Goal: Information Seeking & Learning: Learn about a topic

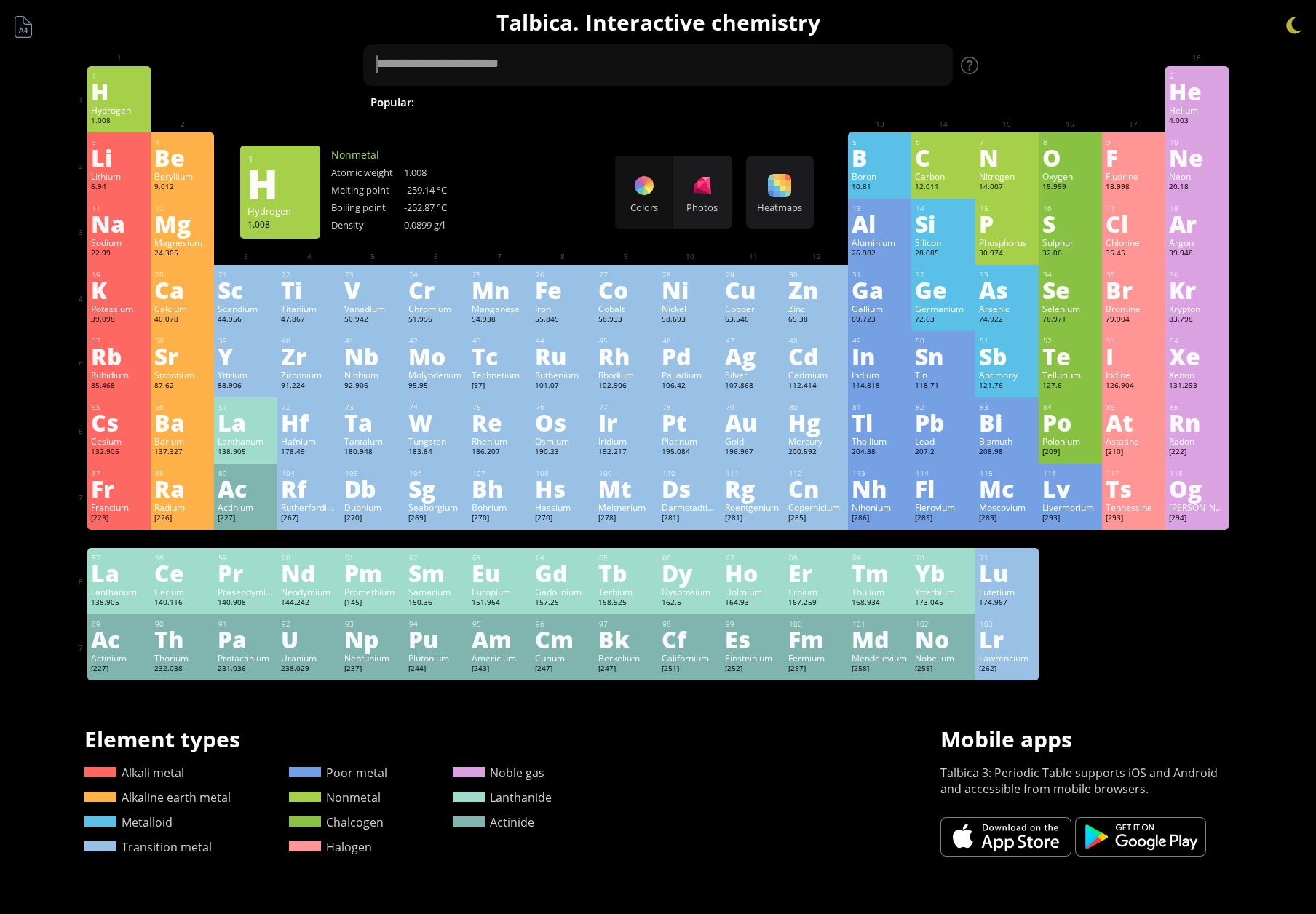
click at [135, 105] on div "Hydrogen" at bounding box center [119, 109] width 56 height 11
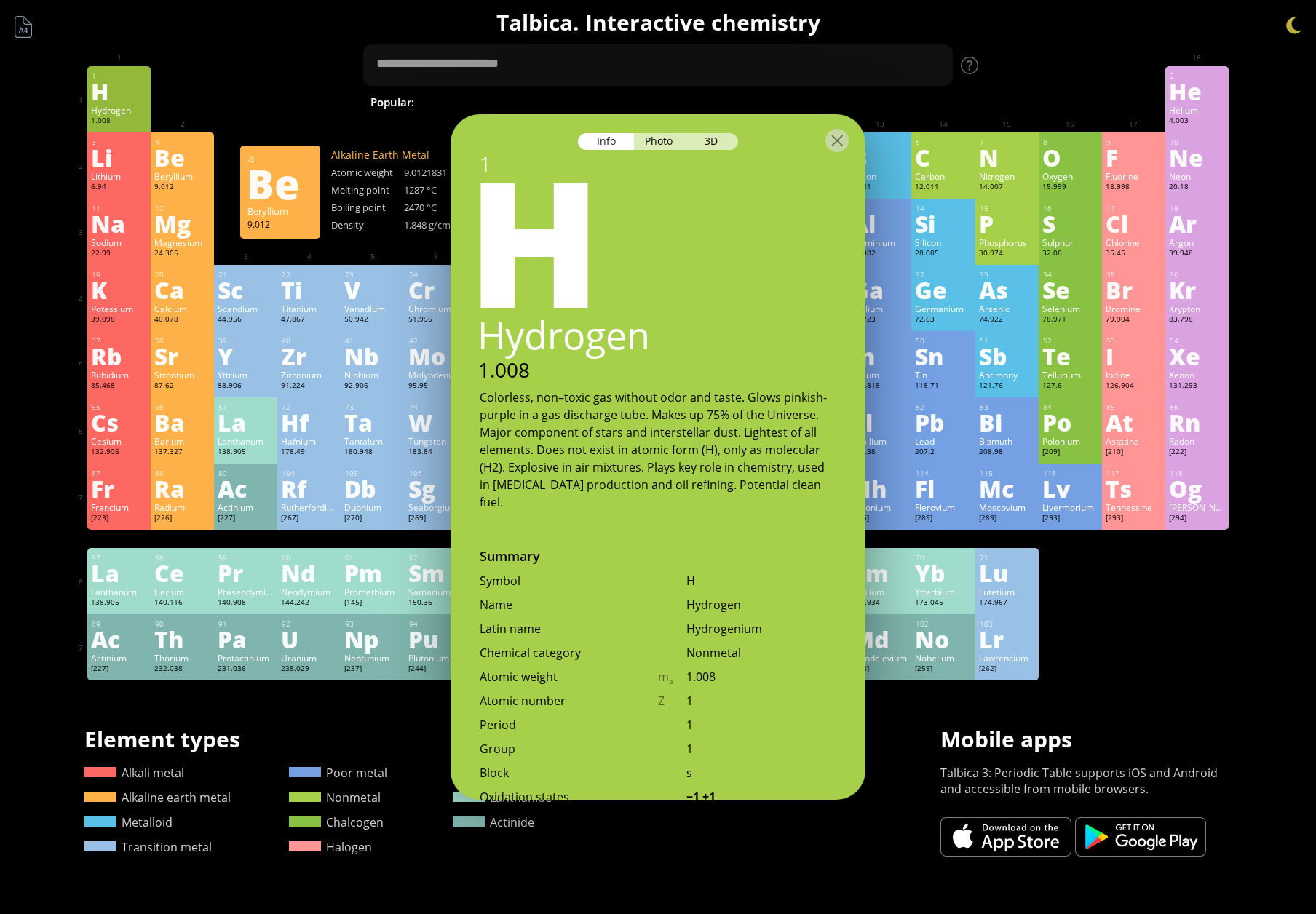
click at [222, 92] on div "1 H Hydrogen 1.008 −1, +1 −1, +1 -259.14 °C -252.87 °C 0.0899 g/l 1s 1 2 He Hel…" at bounding box center [658, 99] width 1141 height 66
click at [108, 163] on div "Li" at bounding box center [119, 157] width 56 height 23
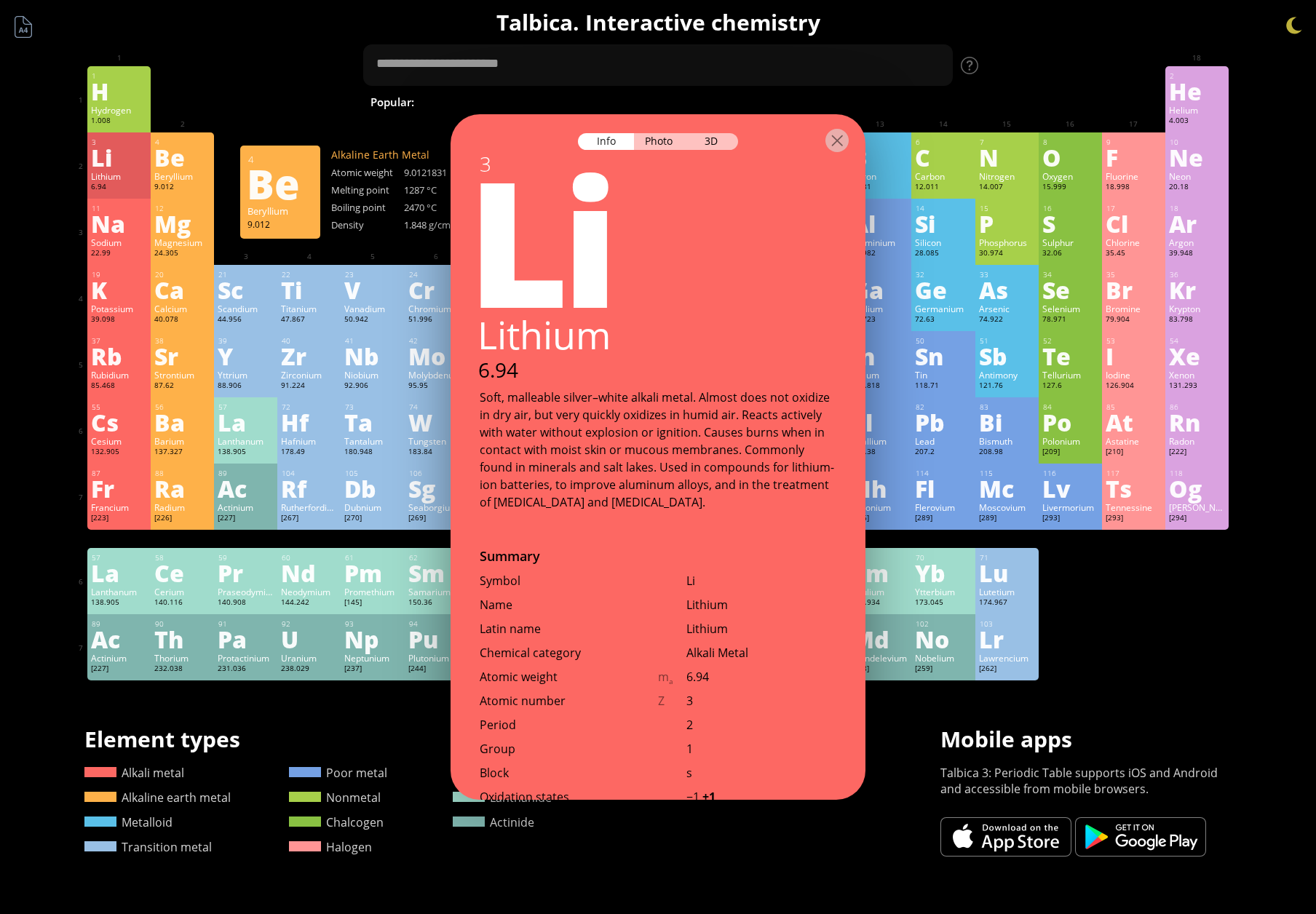
click at [204, 171] on div "Beryllium" at bounding box center [183, 176] width 56 height 11
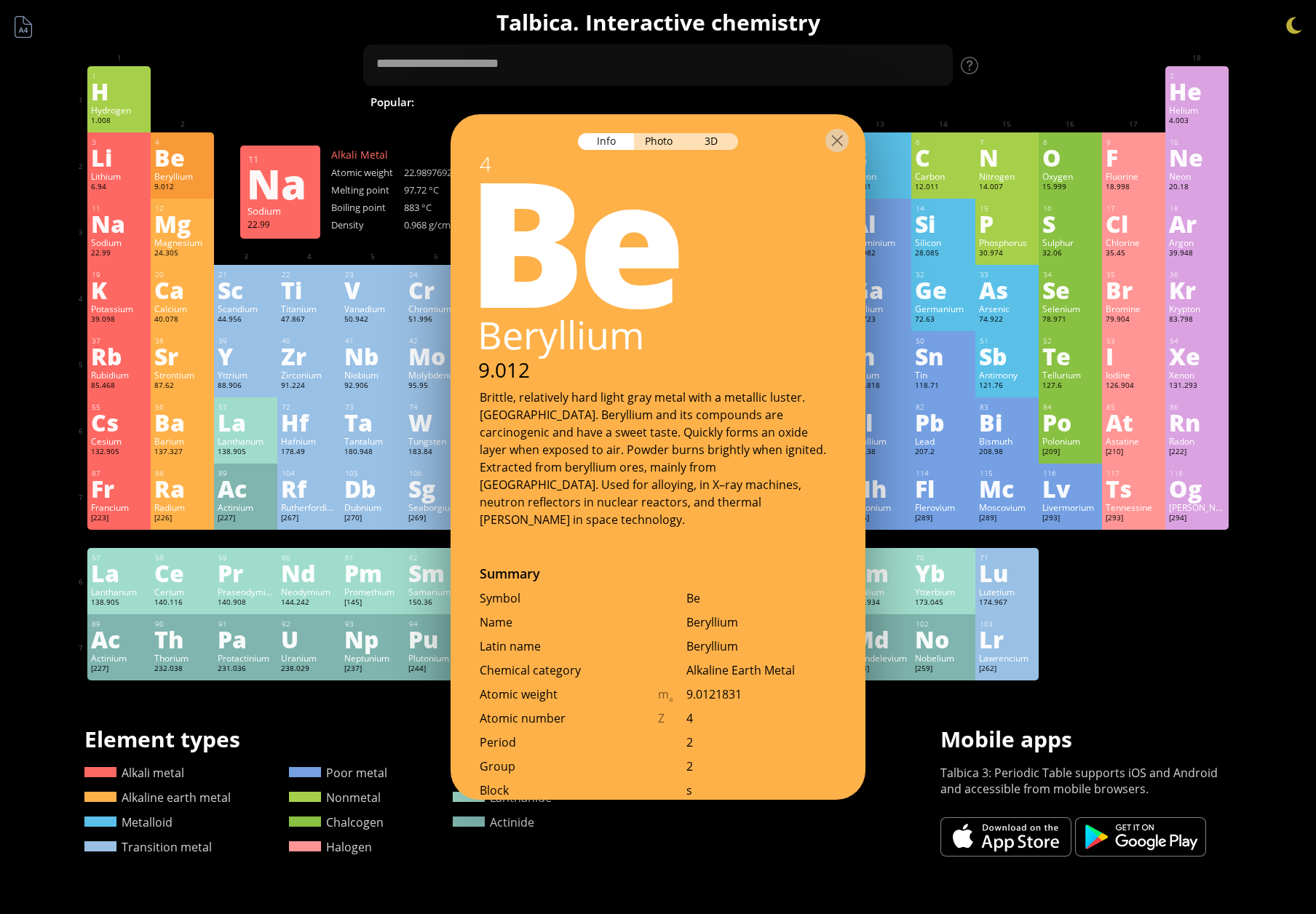
click at [139, 239] on div "Sodium" at bounding box center [119, 242] width 56 height 11
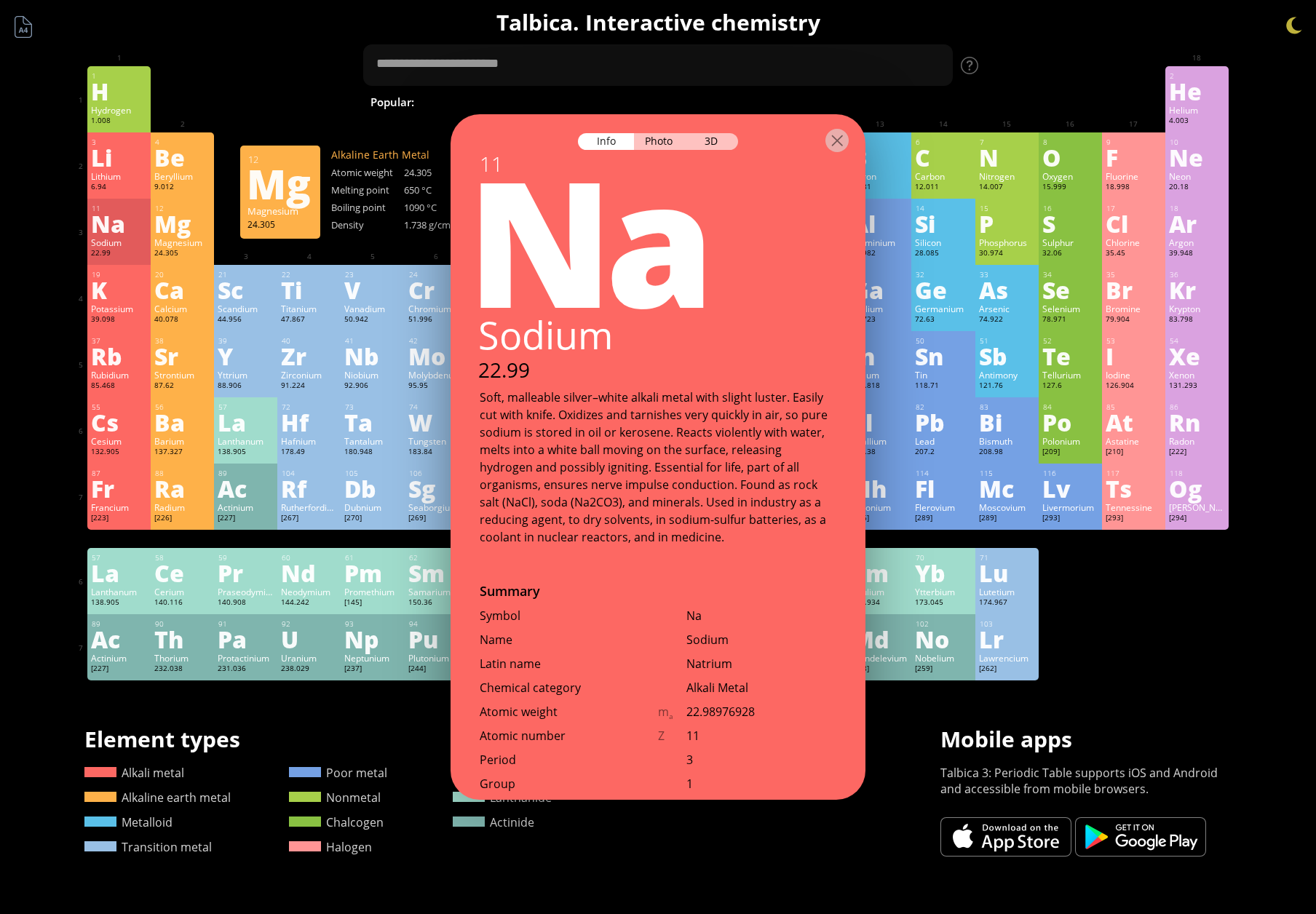
click at [193, 246] on div "Magnesium" at bounding box center [183, 242] width 56 height 11
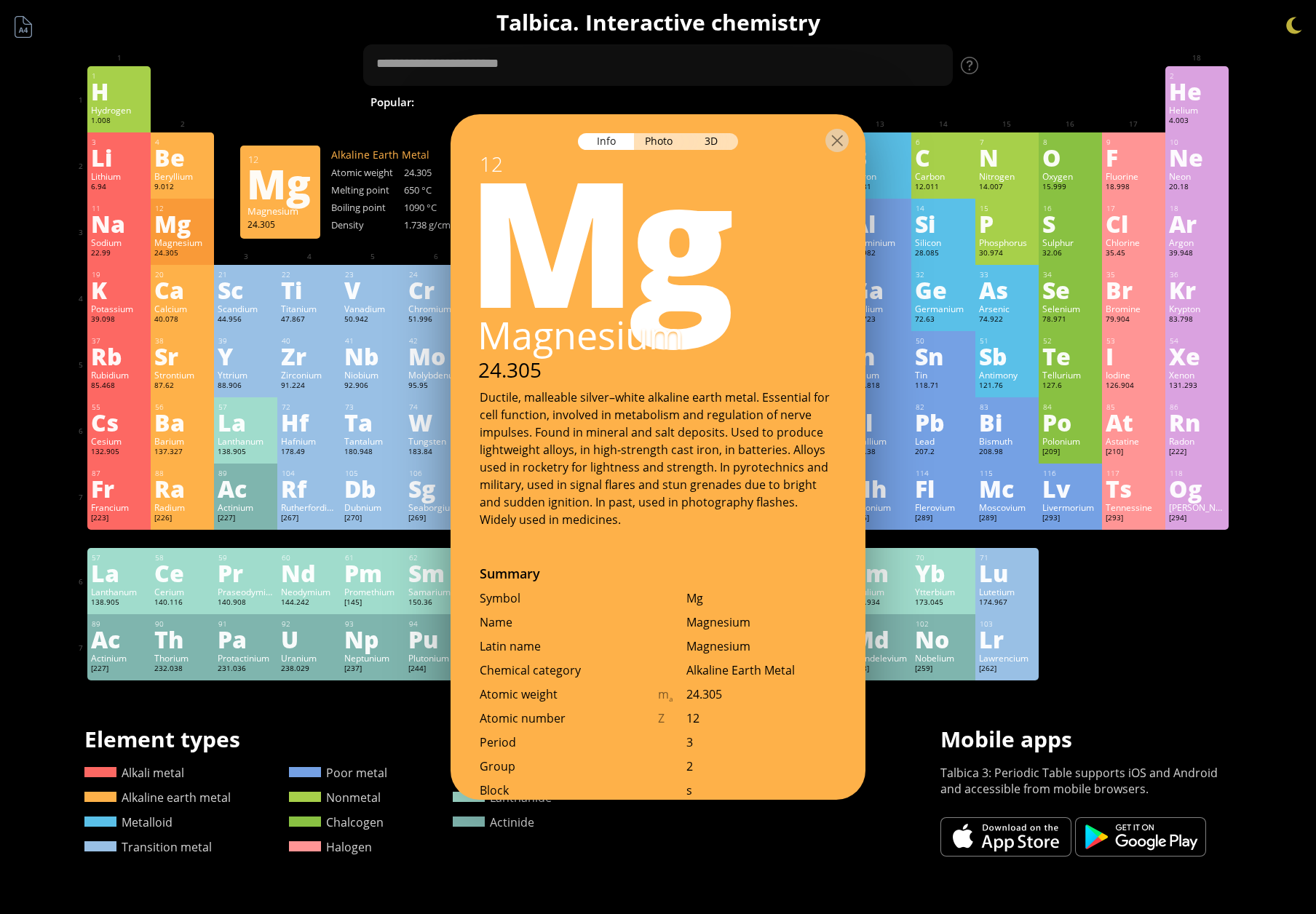
click at [245, 101] on div "1 H Hydrogen 1.008 −1, +1 −1, +1 -259.14 °C -252.87 °C 0.0899 g/l 1s 1 2 He Hel…" at bounding box center [658, 99] width 1141 height 66
click at [834, 146] on div at bounding box center [837, 140] width 23 height 23
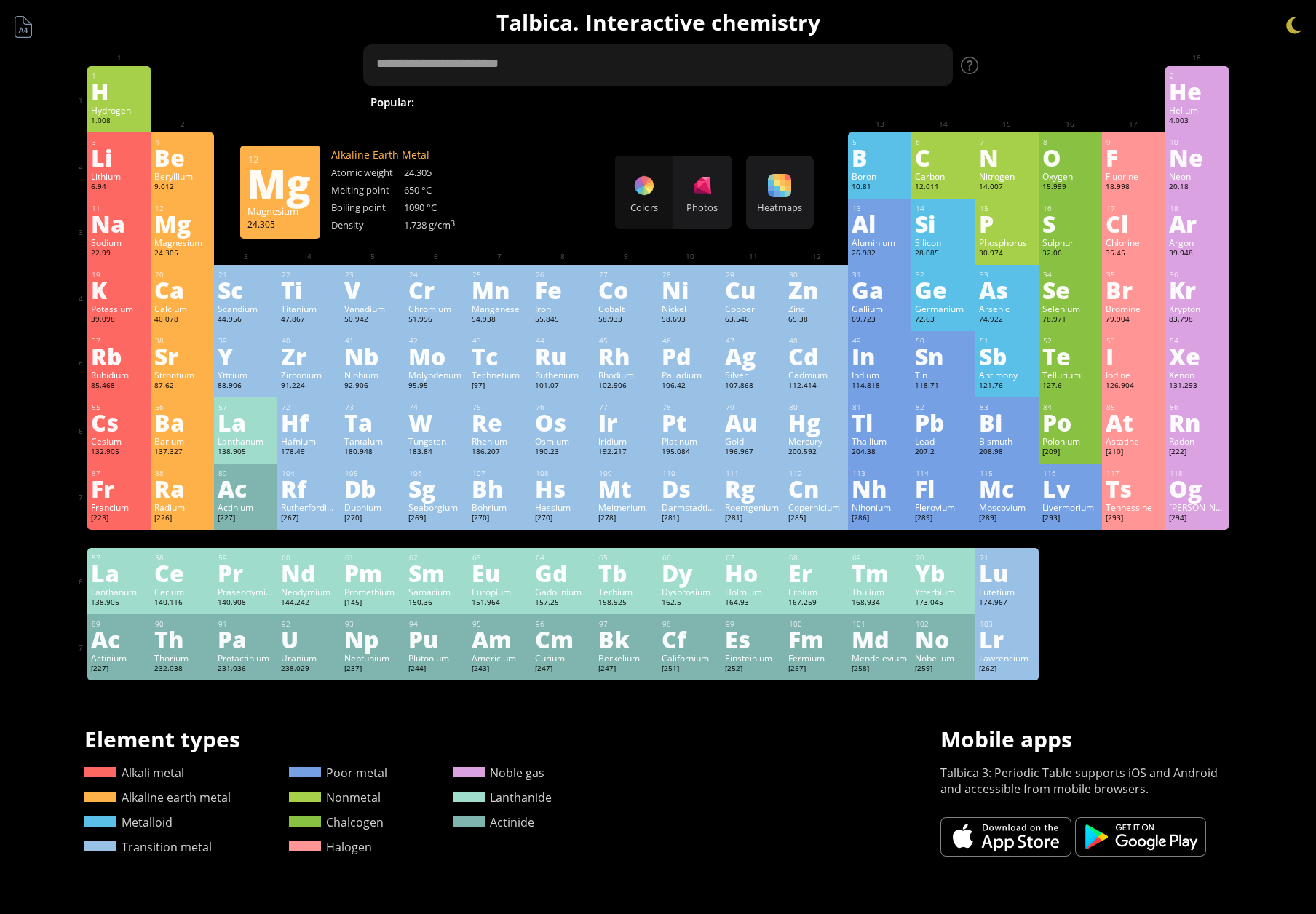
click at [819, 65] on textarea at bounding box center [658, 64] width 589 height 41
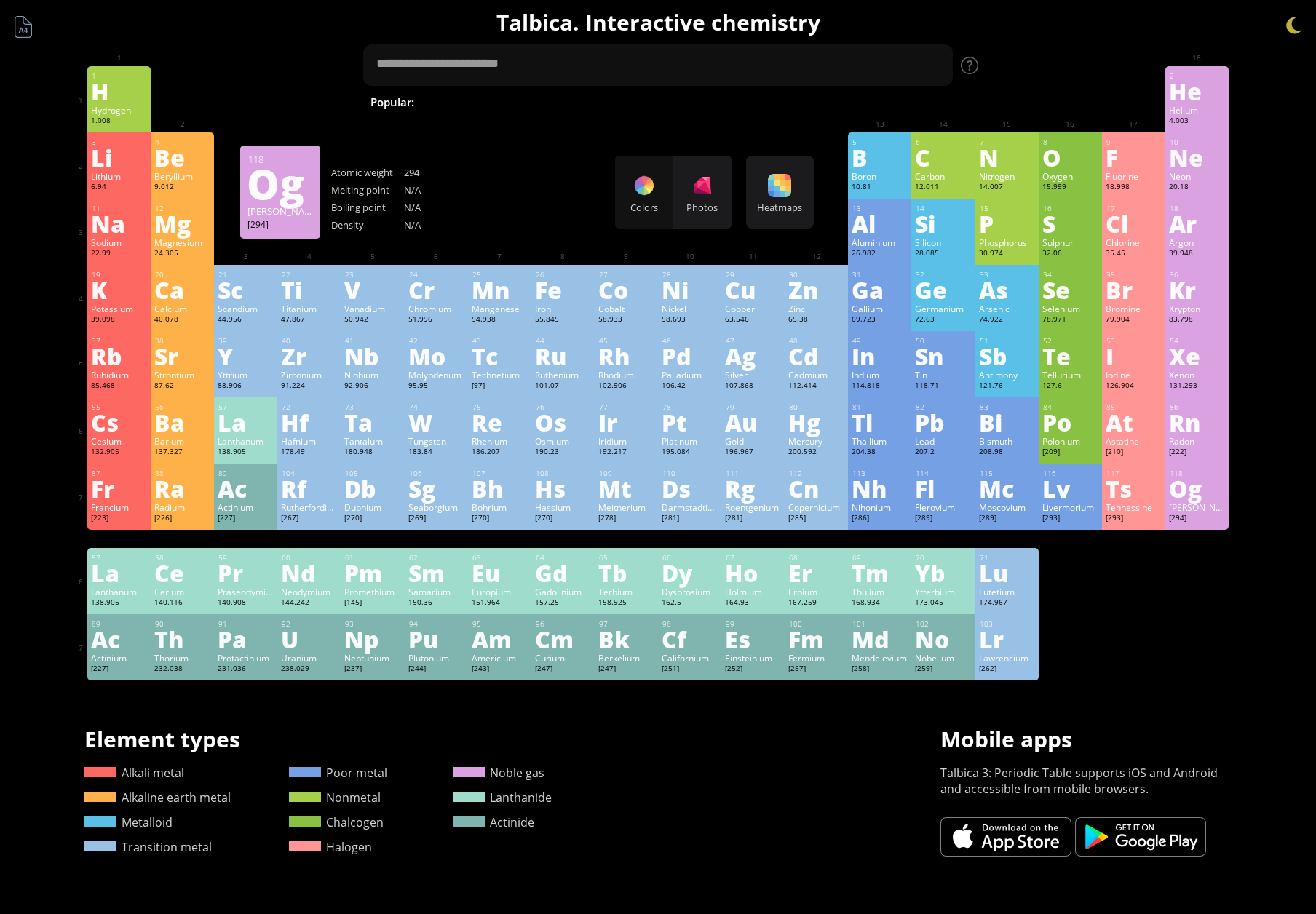
click at [1225, 498] on div "Og" at bounding box center [1197, 488] width 56 height 23
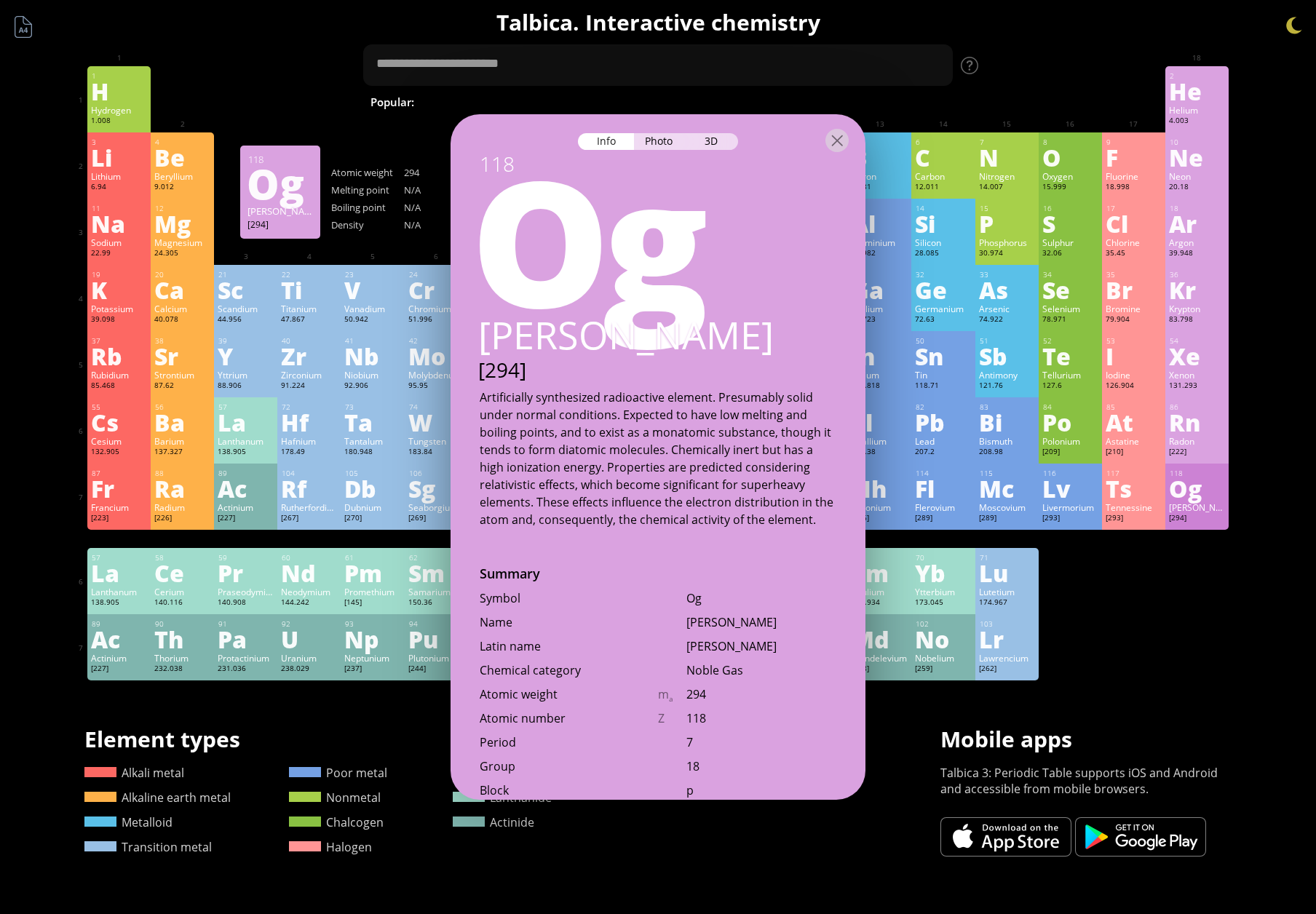
click at [1155, 616] on div "1 H Hydrogen 1.008 −1, +1 −1, +1 -259.14 °C -252.87 °C 0.0899 g/l 1s 1 2 He Hel…" at bounding box center [658, 373] width 1141 height 614
click at [836, 146] on div at bounding box center [837, 140] width 23 height 23
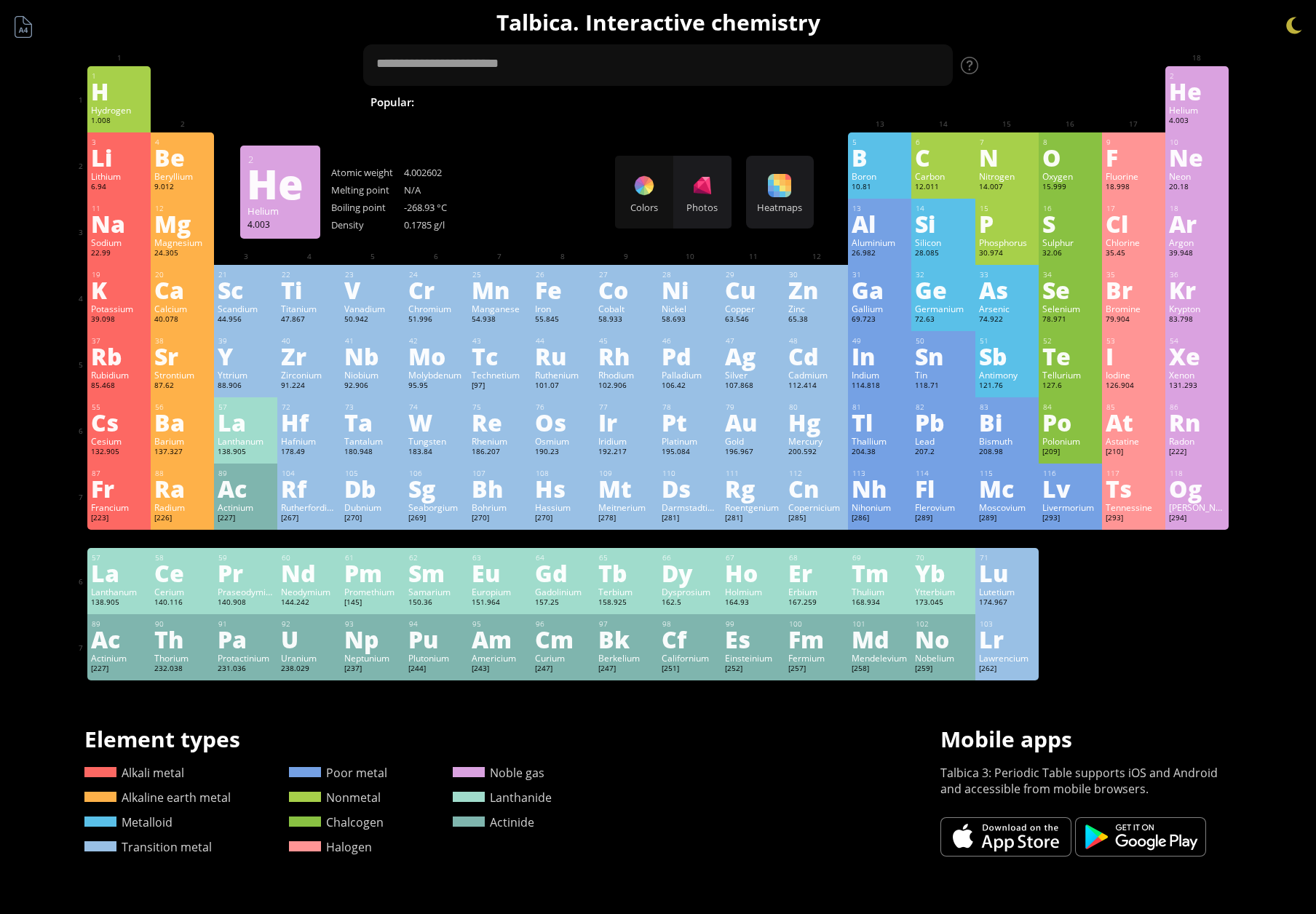
click at [1224, 110] on div "Helium" at bounding box center [1197, 109] width 56 height 11
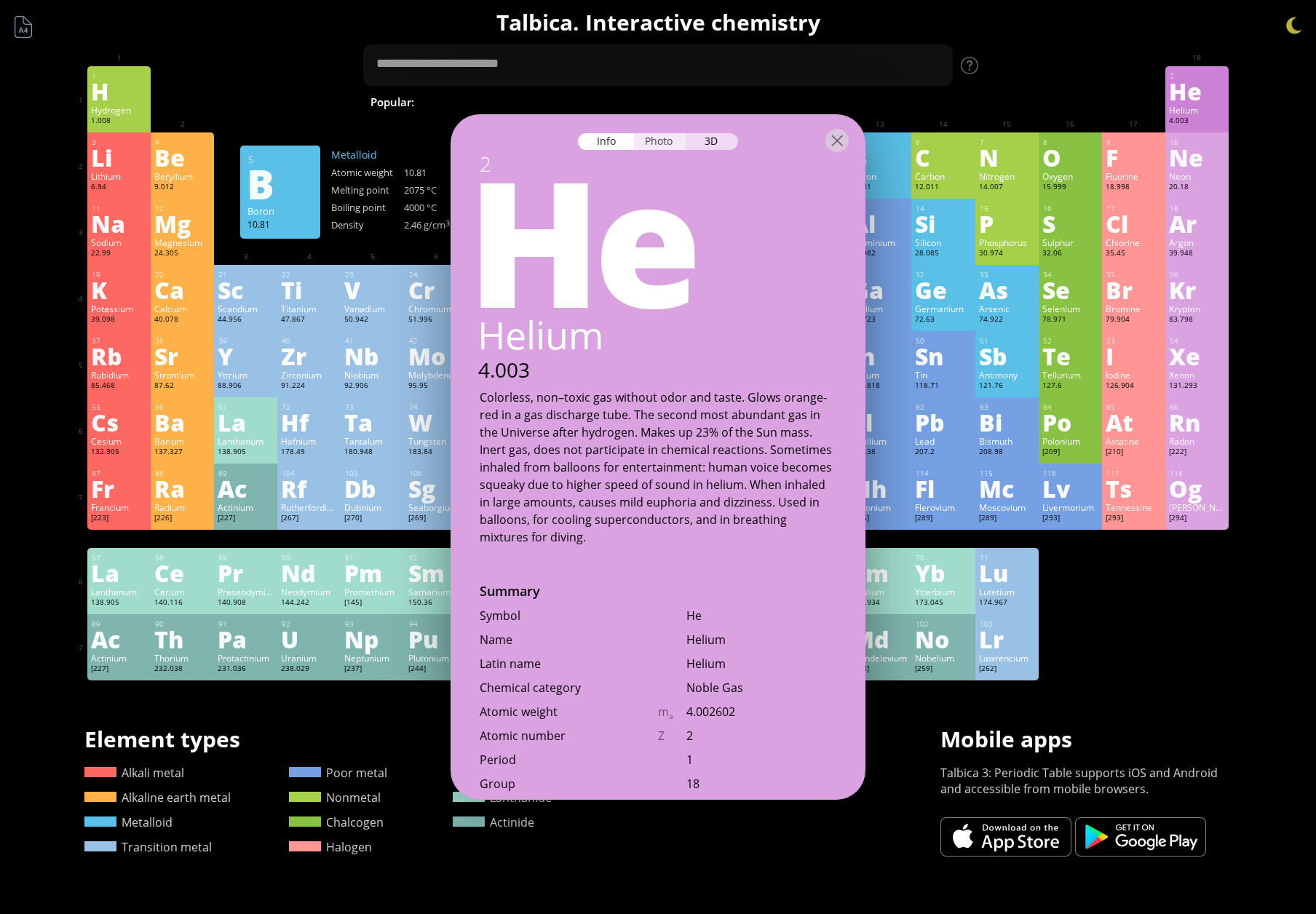
click at [646, 145] on div "Photo" at bounding box center [660, 141] width 52 height 17
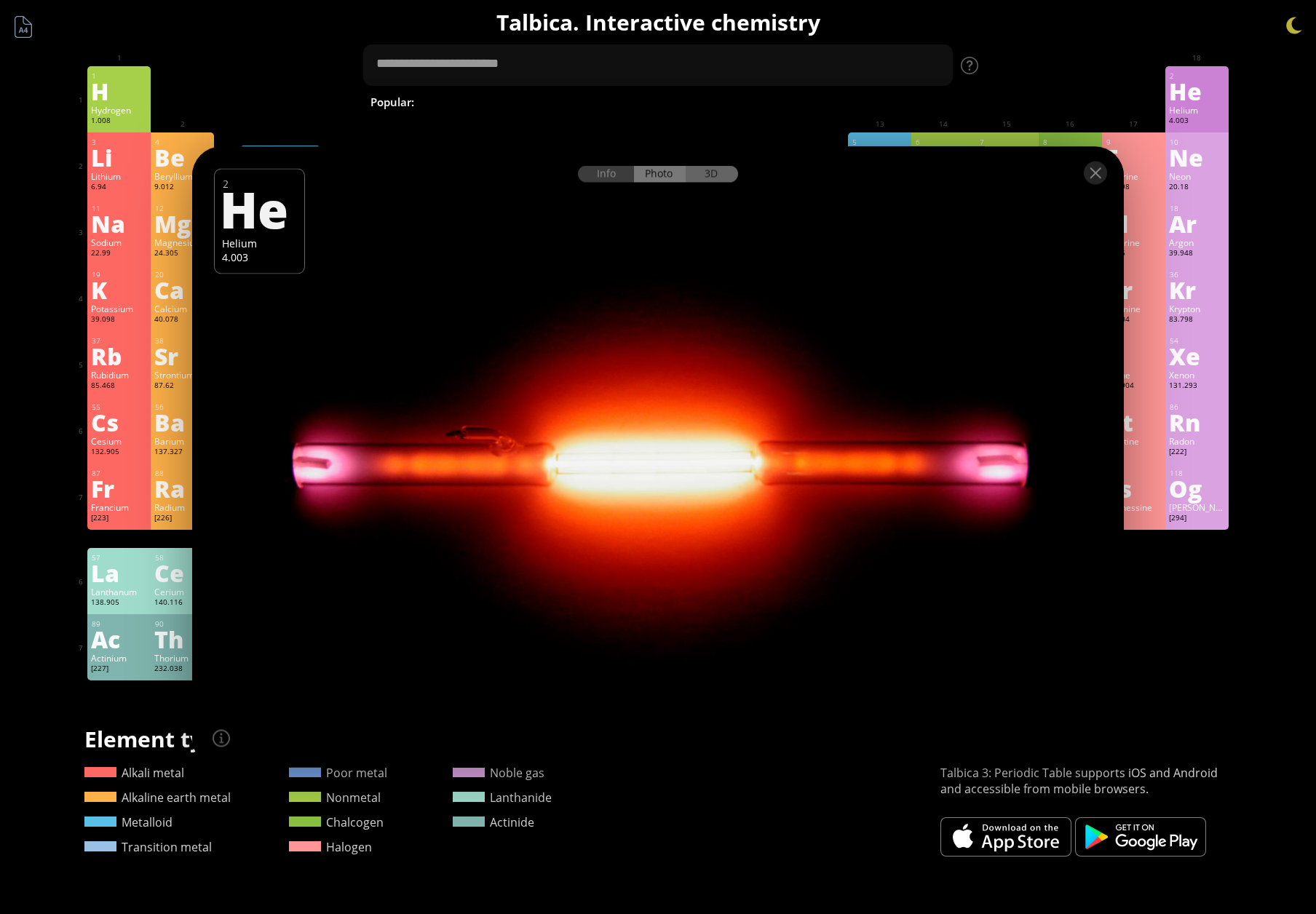
click at [724, 179] on div "3D" at bounding box center [711, 174] width 52 height 17
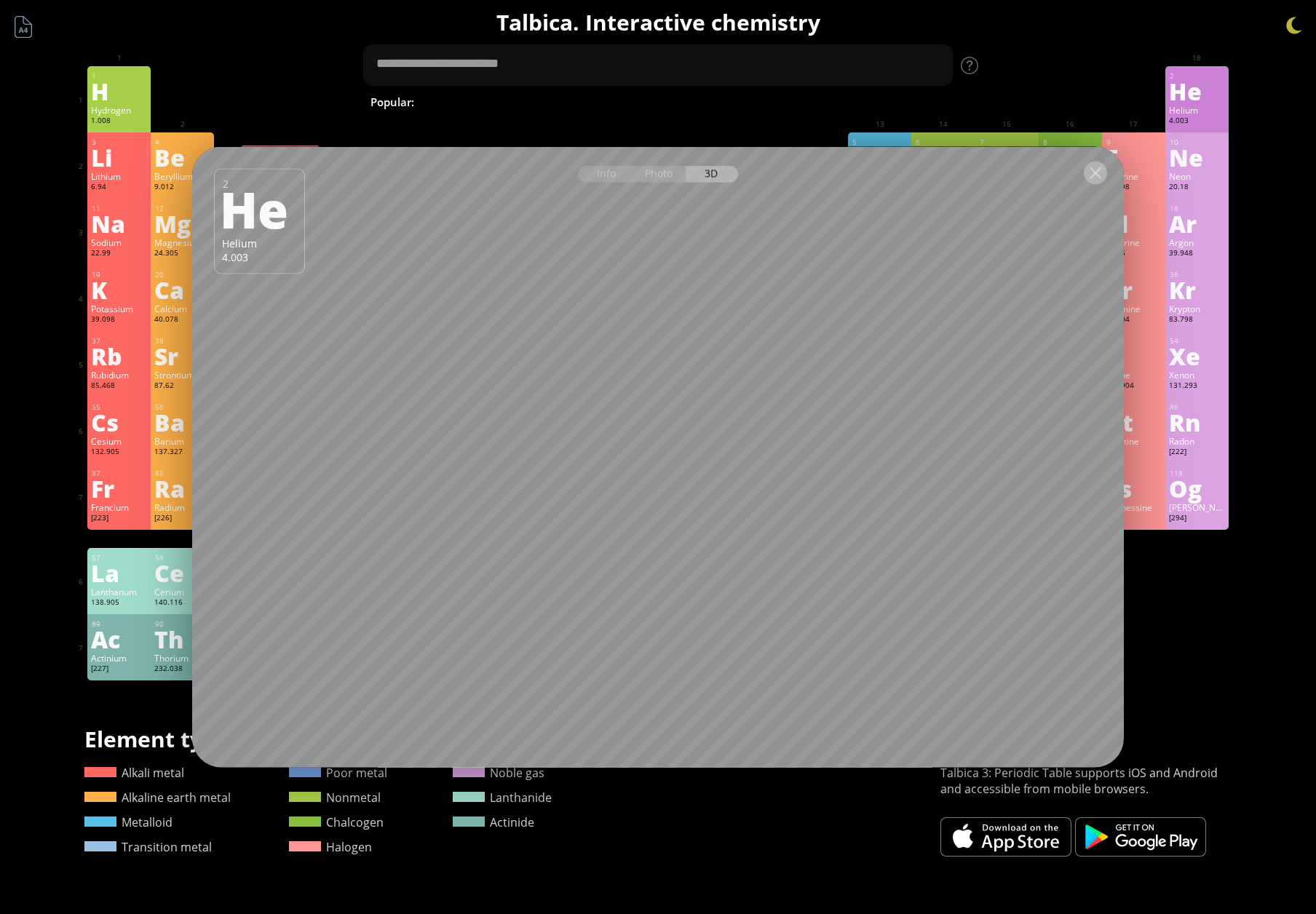
click at [1095, 173] on div at bounding box center [1095, 173] width 23 height 23
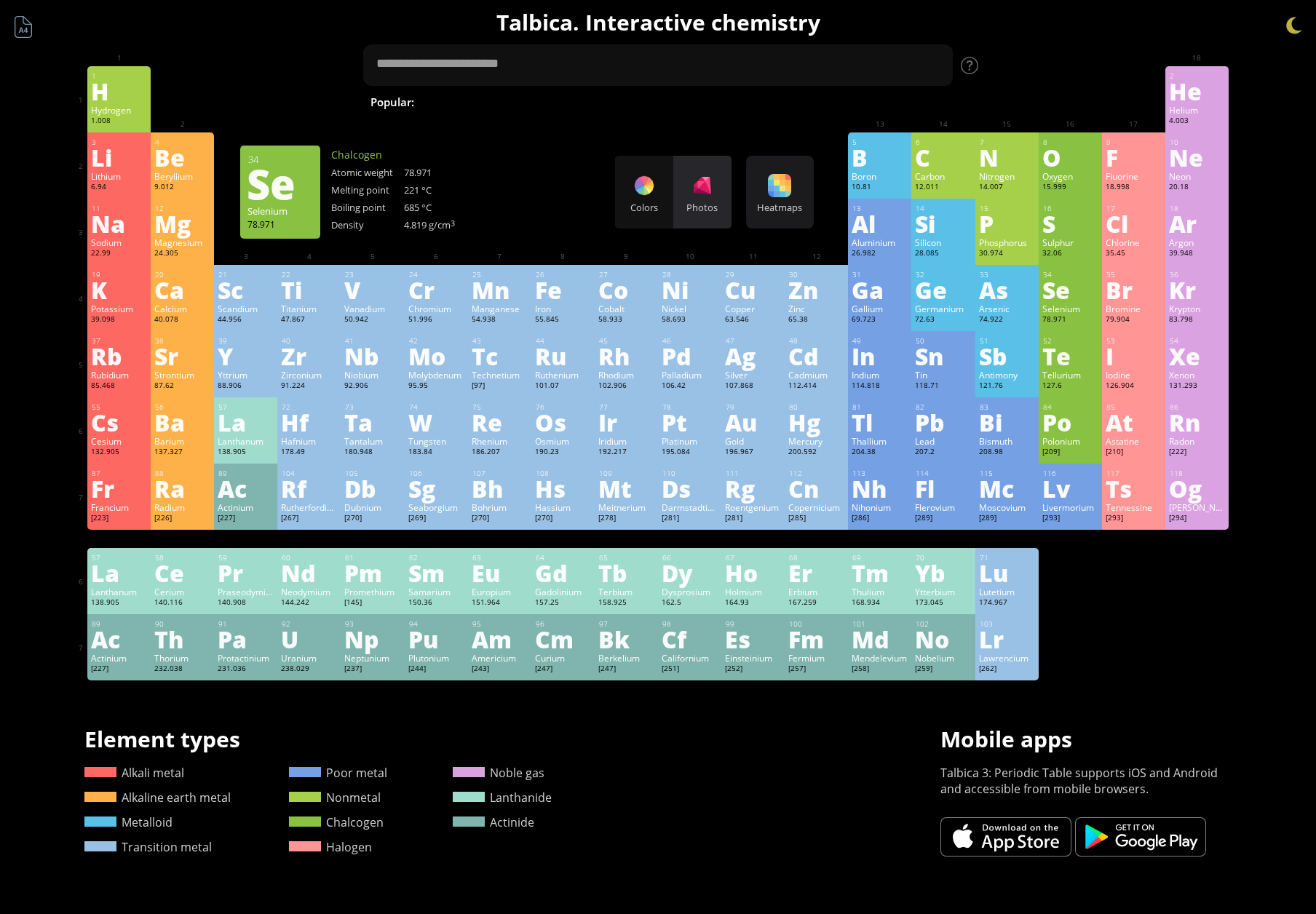
click at [725, 198] on div "Photos" at bounding box center [702, 192] width 58 height 73
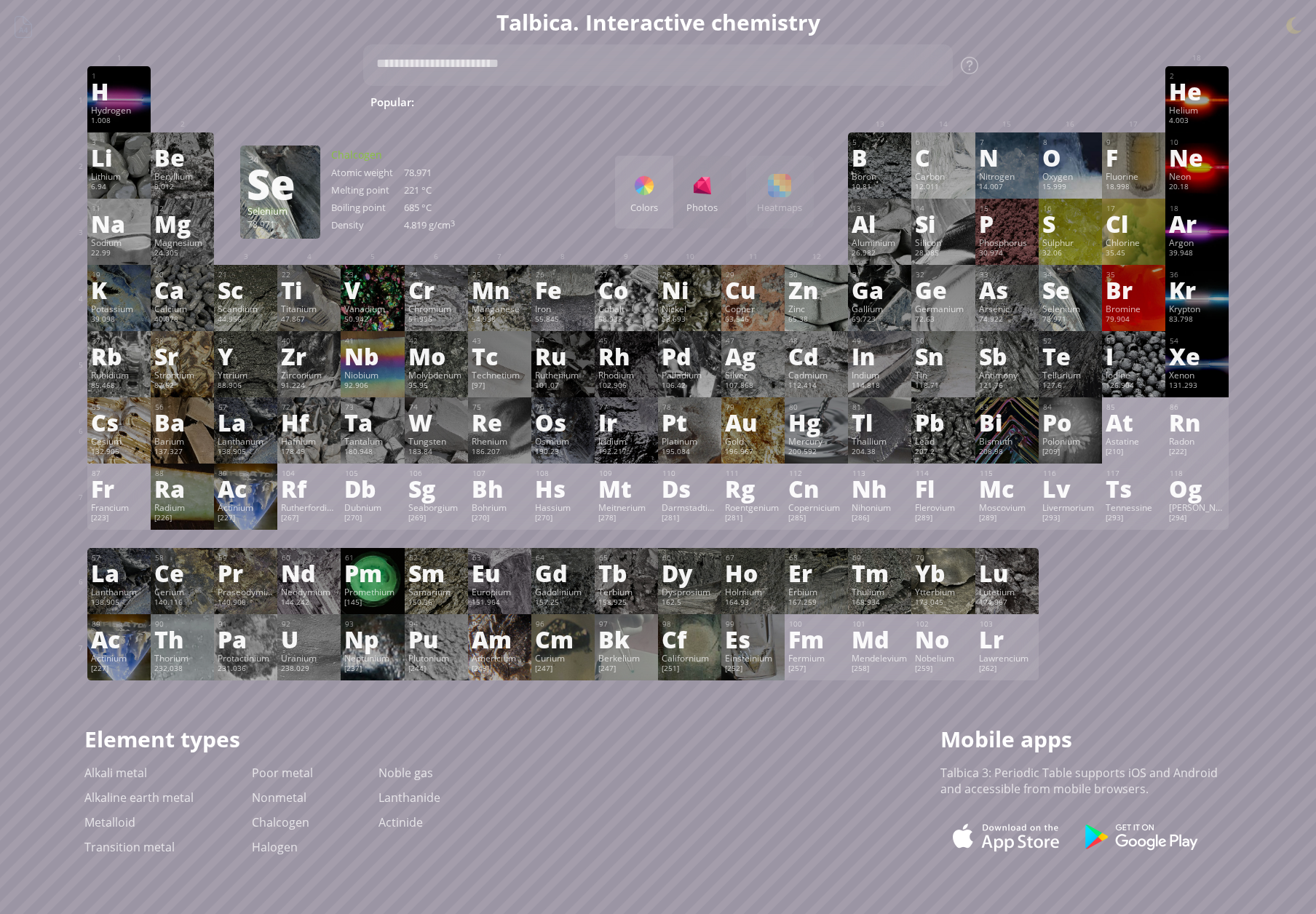
click at [643, 198] on div "Colors" at bounding box center [644, 192] width 58 height 73
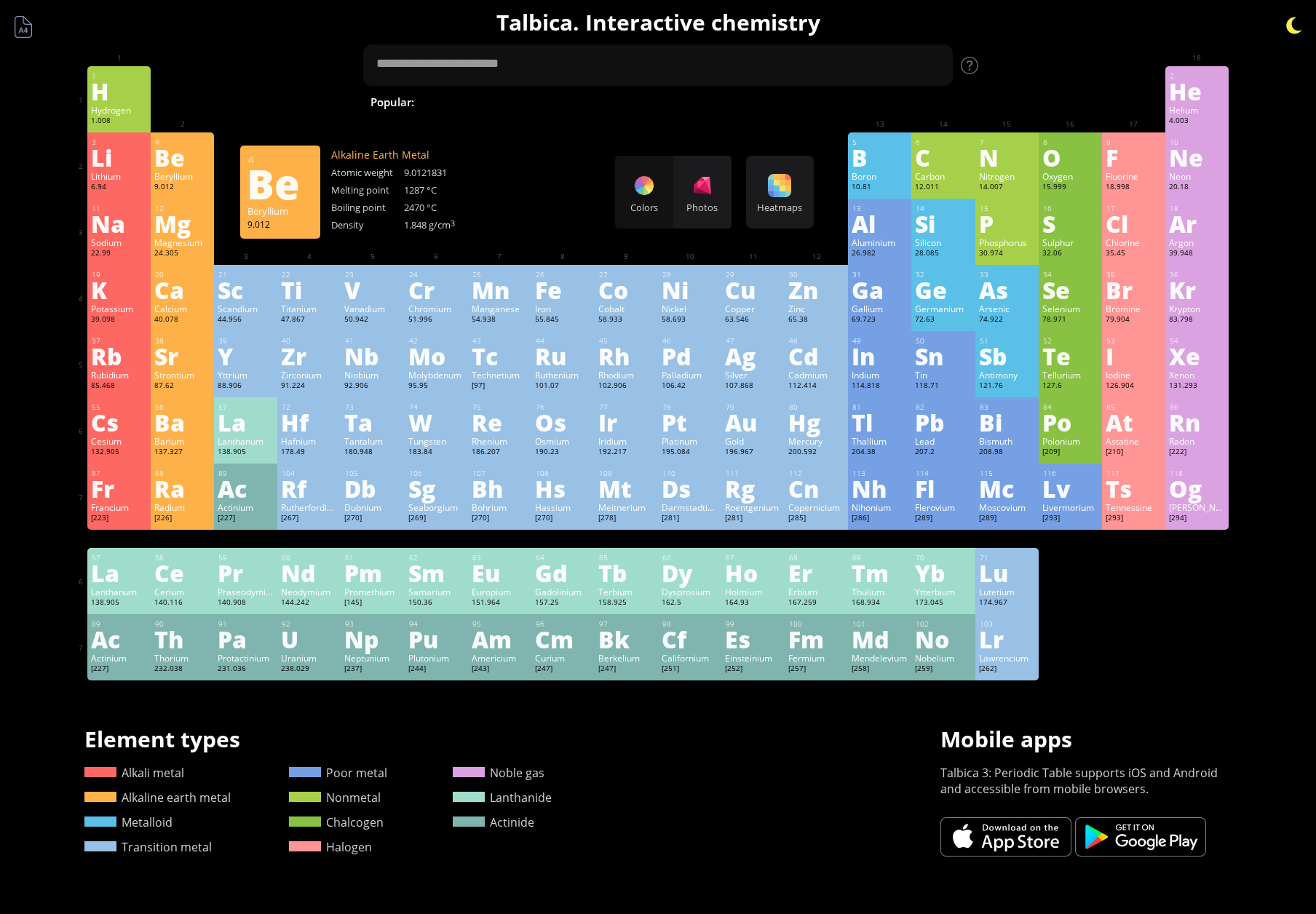
click at [1297, 27] on div at bounding box center [1294, 26] width 22 height 22
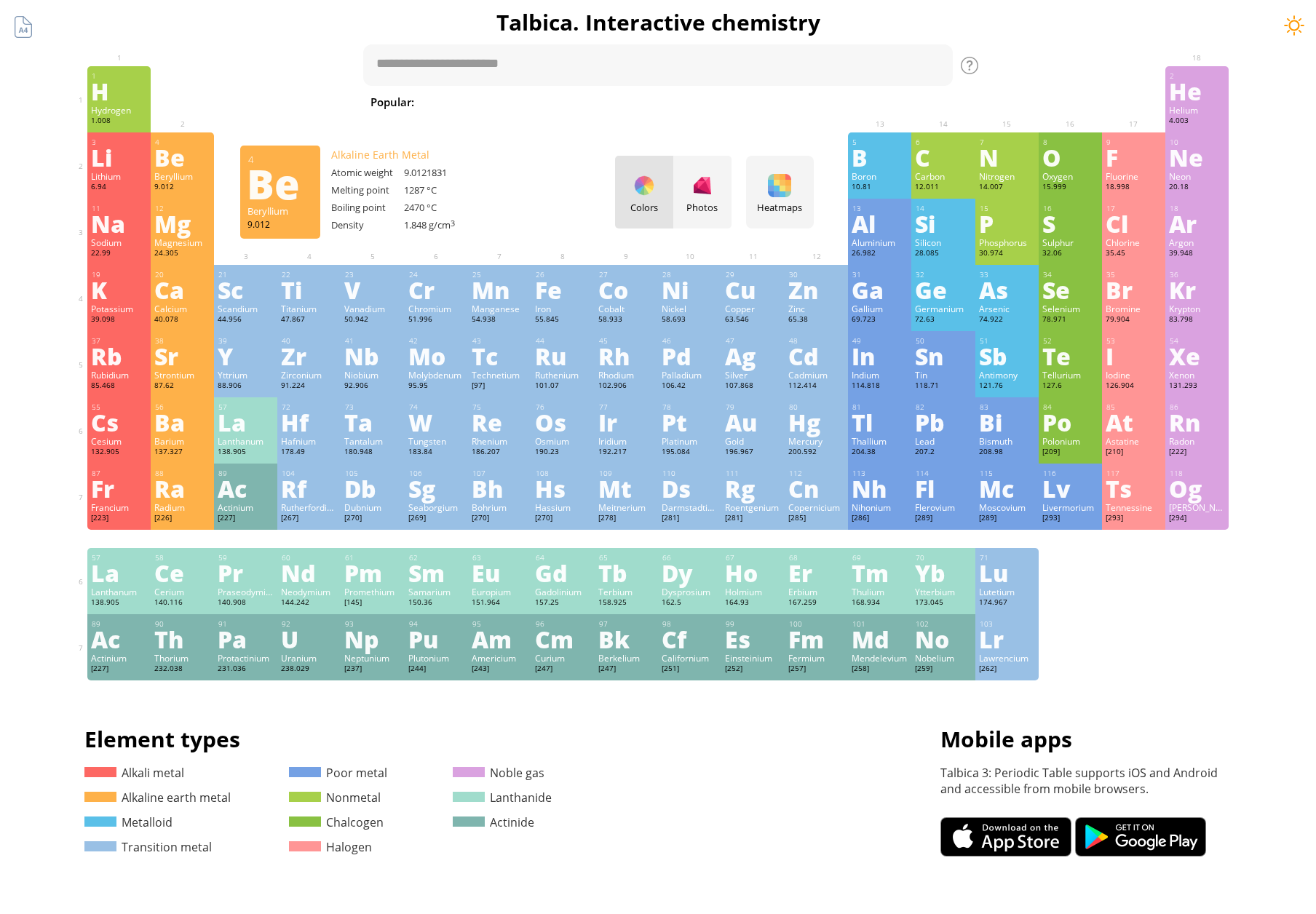
click at [1292, 23] on div at bounding box center [1294, 26] width 22 height 22
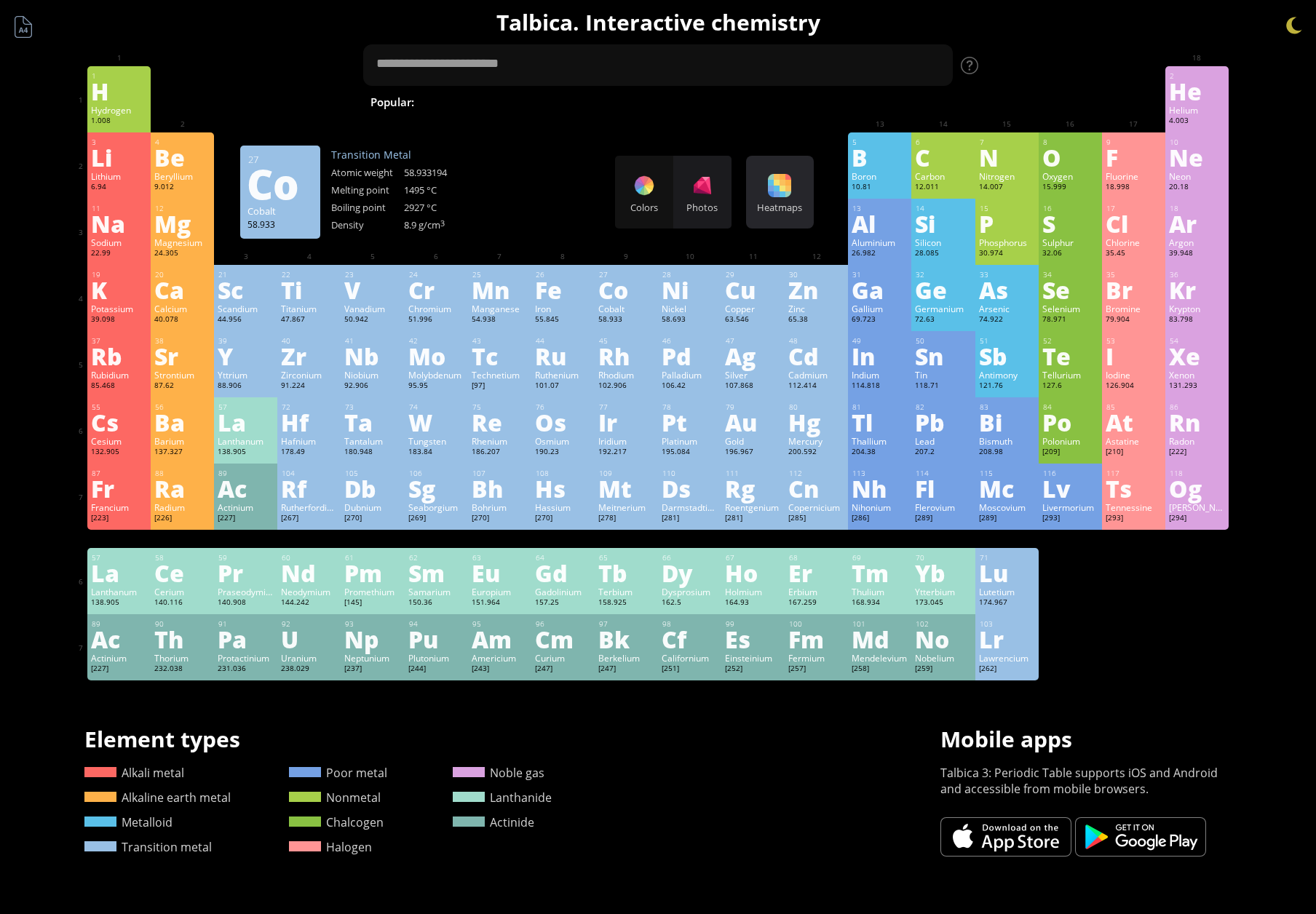
click at [781, 203] on div "Heatmaps" at bounding box center [780, 207] width 60 height 13
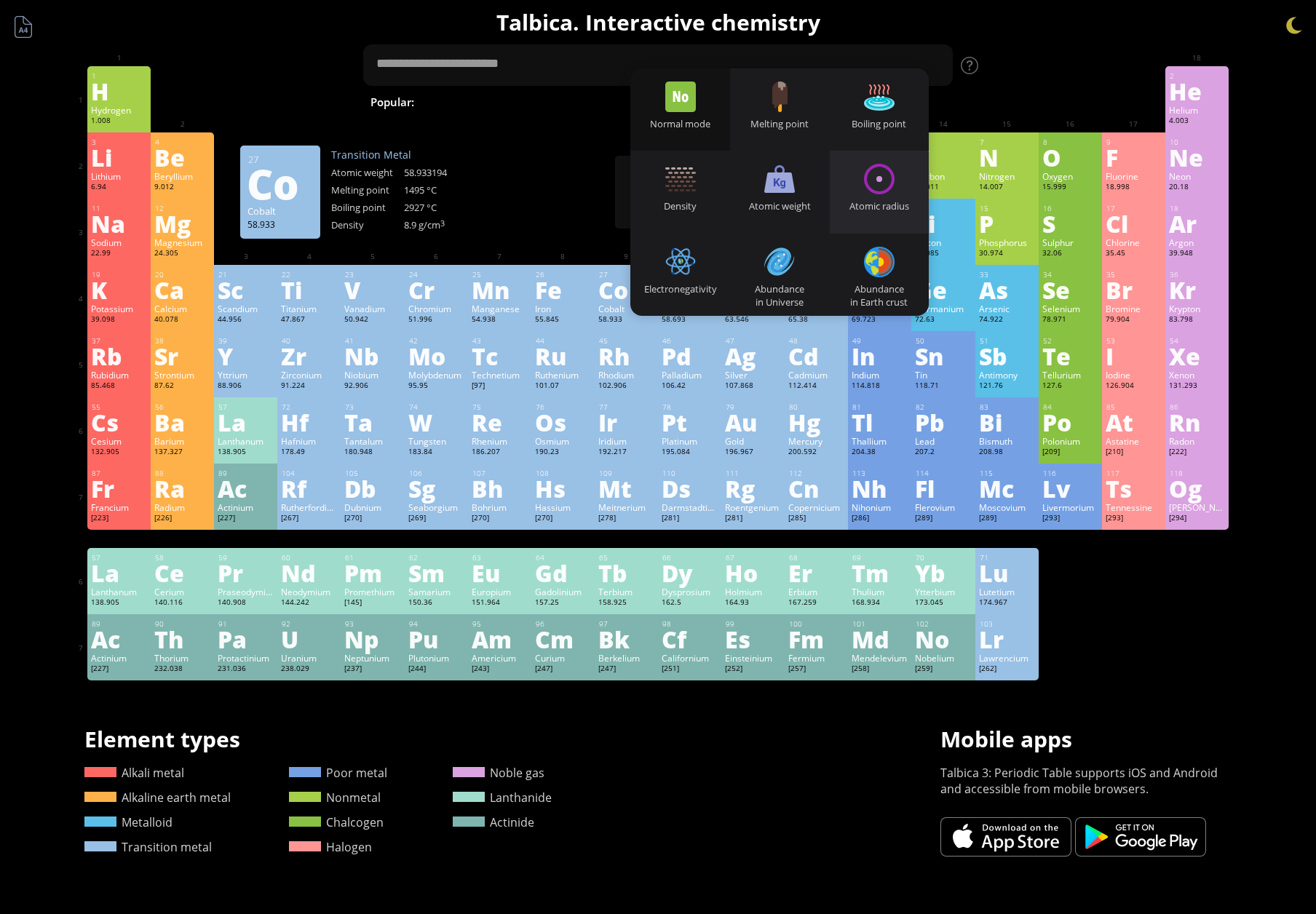
click at [874, 193] on div at bounding box center [879, 179] width 31 height 31
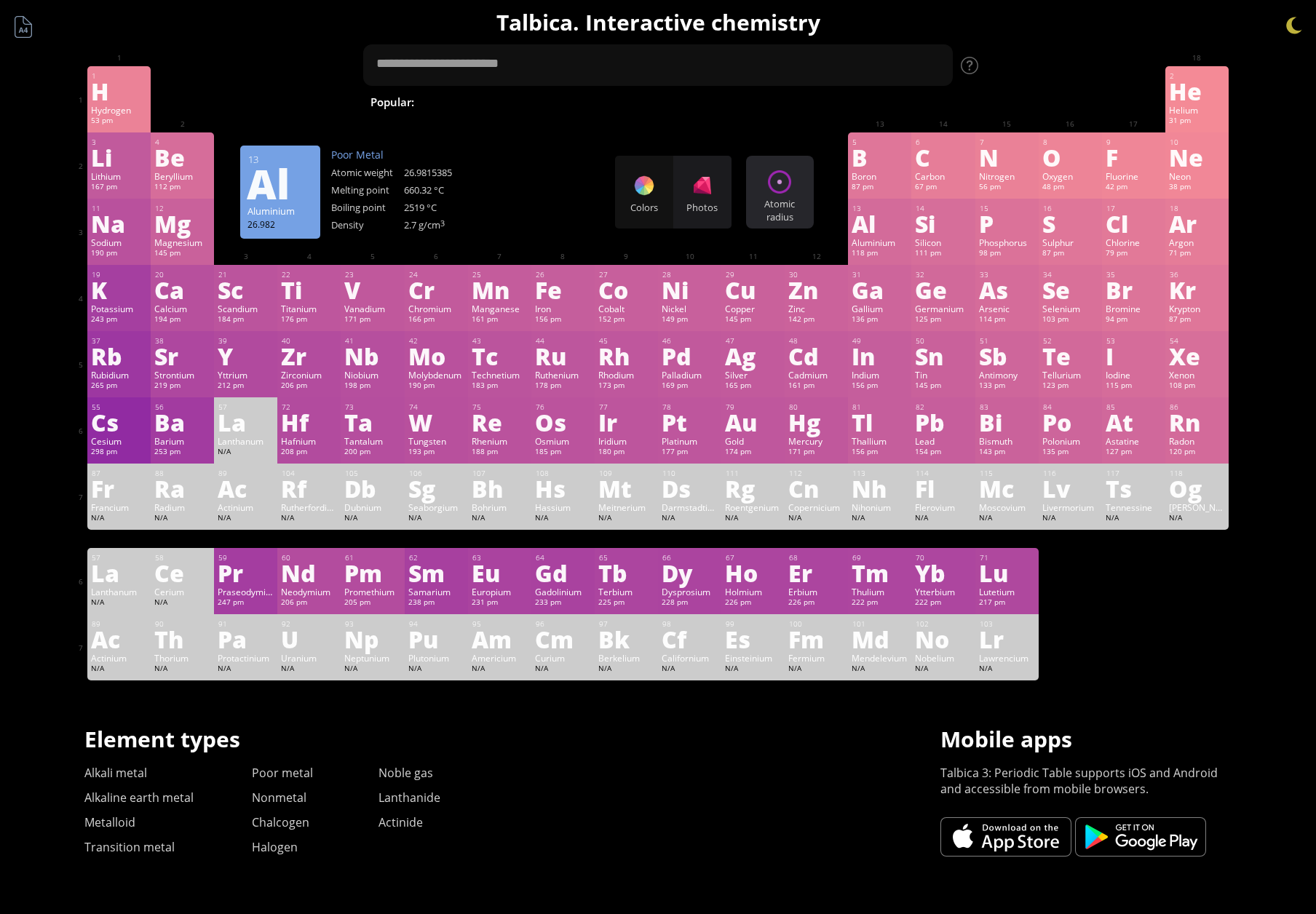
click at [763, 187] on div "Atomic radius Heatmaps Normal mode Melting point Boiling point Density Atomic w…" at bounding box center [780, 192] width 68 height 73
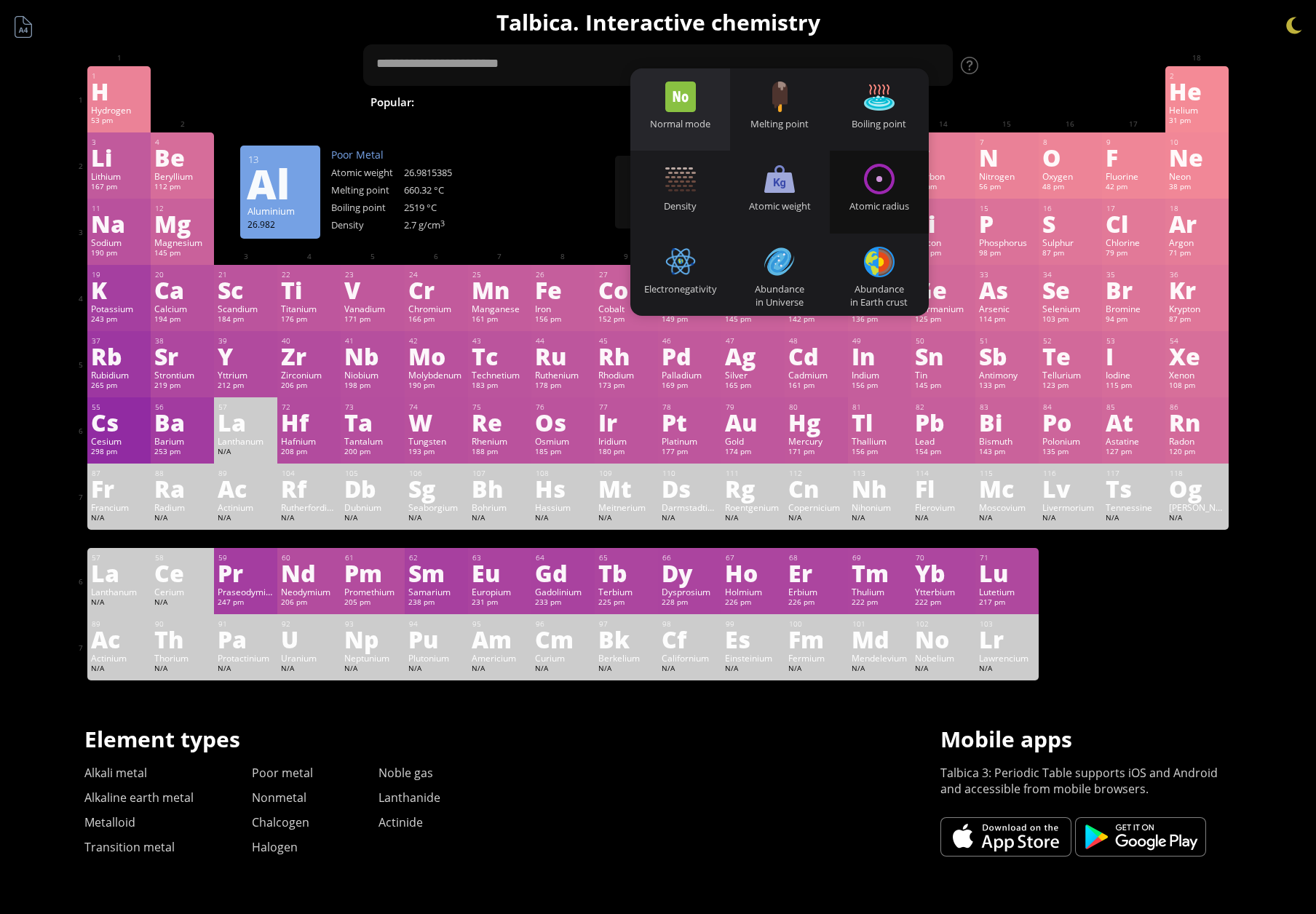
click at [675, 127] on div "Normal mode" at bounding box center [680, 124] width 100 height 13
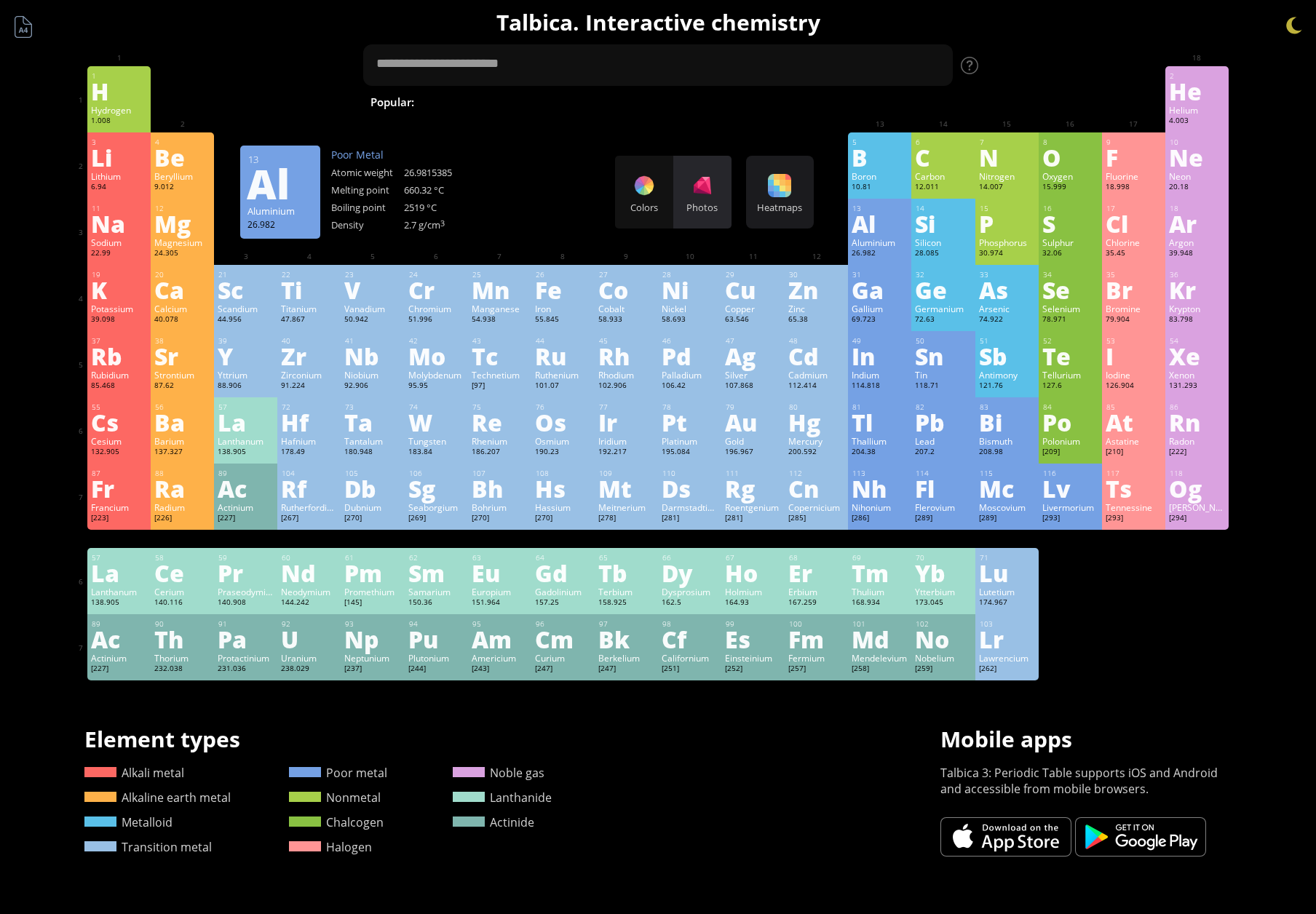
click at [699, 192] on div at bounding box center [702, 185] width 23 height 23
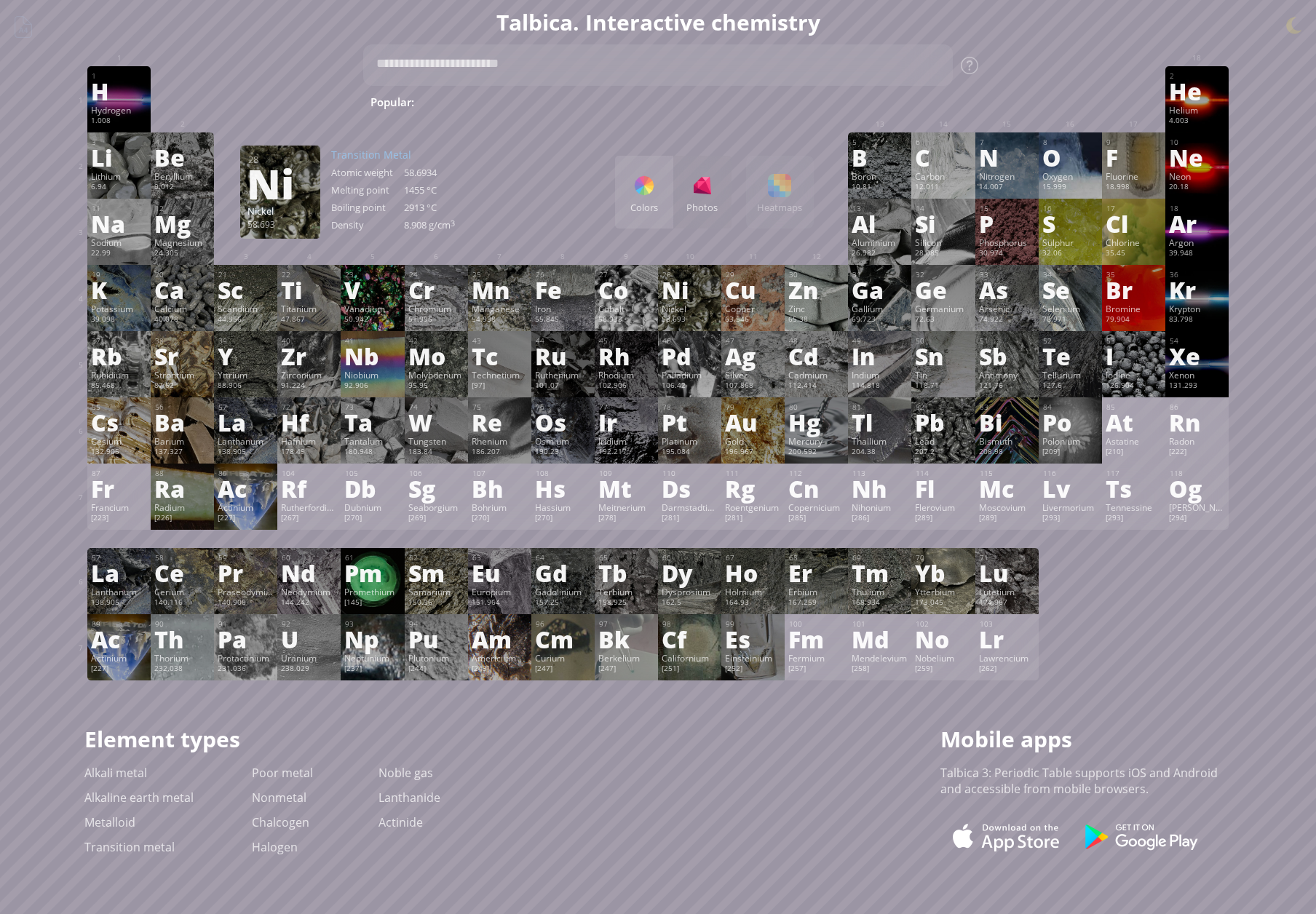
click at [655, 190] on div at bounding box center [644, 185] width 23 height 23
